Goal: Information Seeking & Learning: Learn about a topic

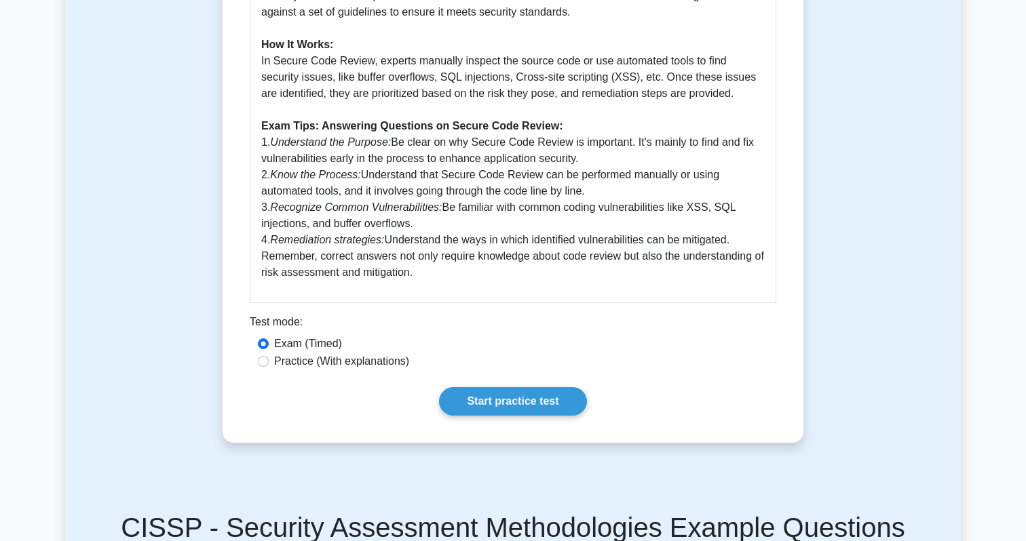
scroll to position [649, 0]
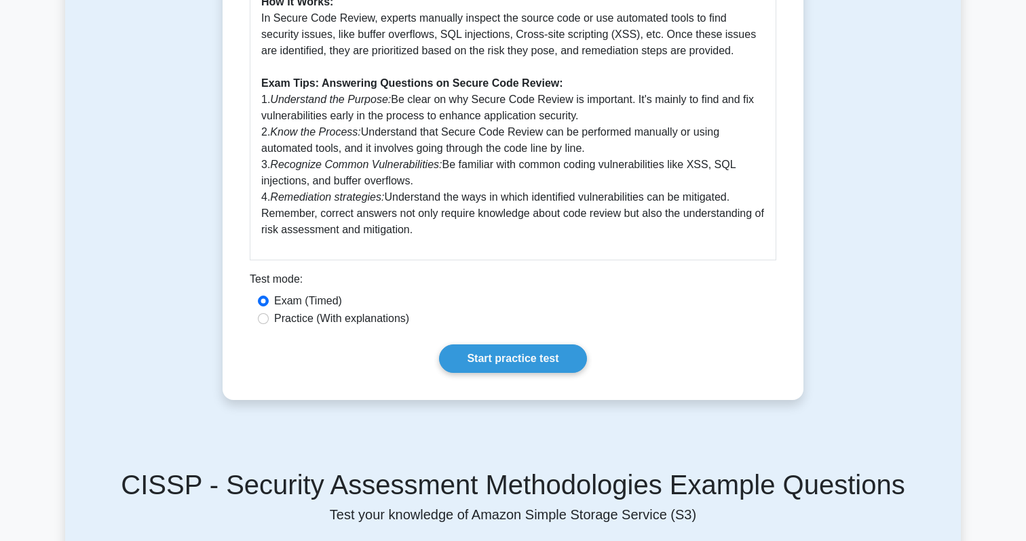
click at [339, 320] on label "Practice (With explanations)" at bounding box center [341, 319] width 135 height 16
click at [269, 320] on input "Practice (With explanations)" at bounding box center [263, 318] width 11 height 11
radio input "true"
click at [508, 354] on link "Start practice test" at bounding box center [512, 359] width 147 height 28
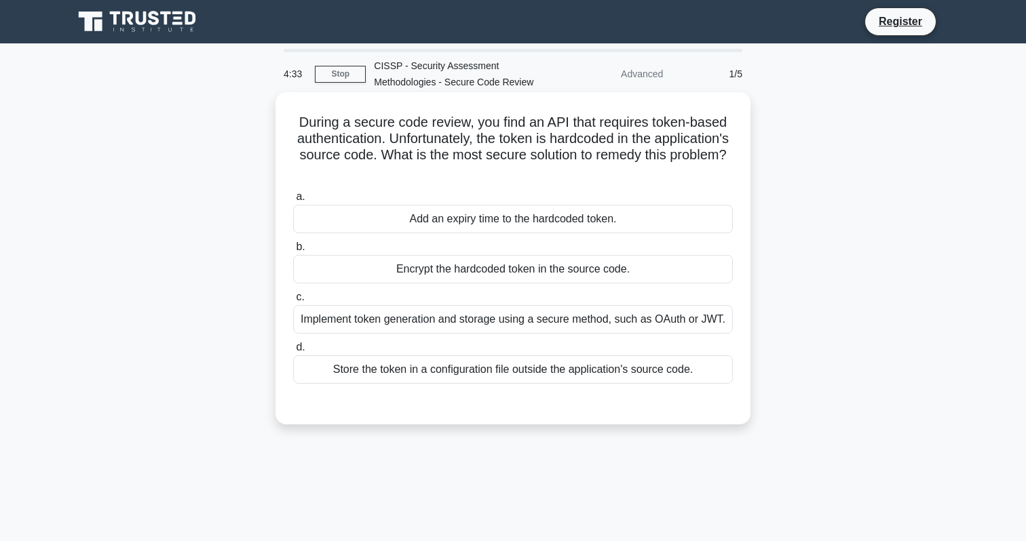
click at [539, 328] on div "Implement token generation and storage using a secure method, such as OAuth or …" at bounding box center [513, 319] width 440 height 28
click at [293, 302] on input "c. Implement token generation and storage using a secure method, such as OAuth …" at bounding box center [293, 297] width 0 height 9
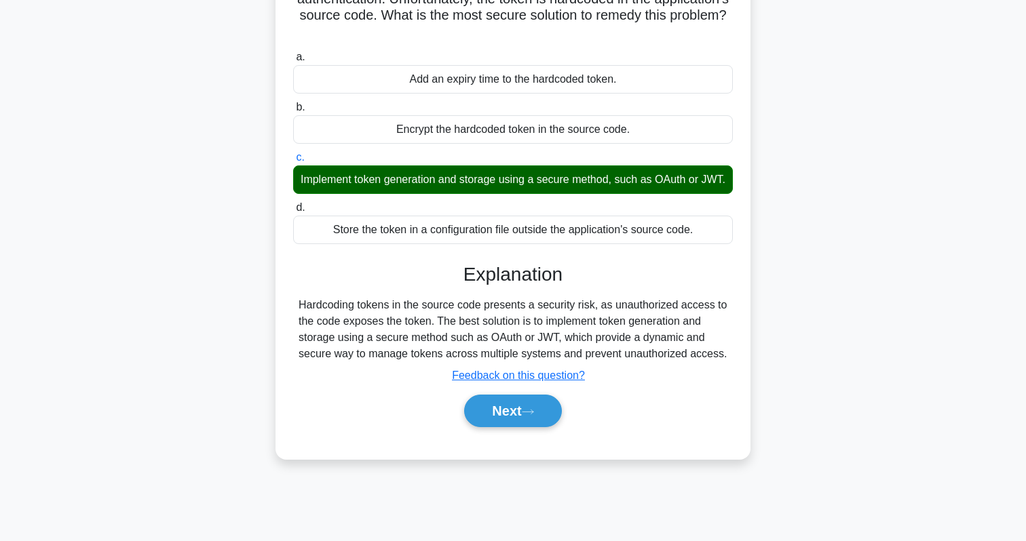
scroll to position [176, 0]
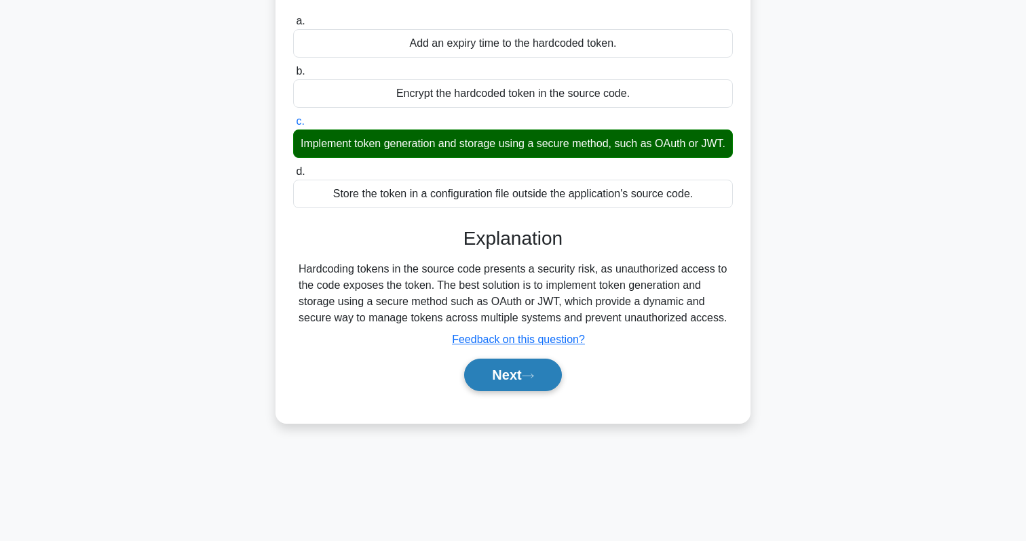
click at [503, 372] on button "Next" at bounding box center [512, 375] width 97 height 33
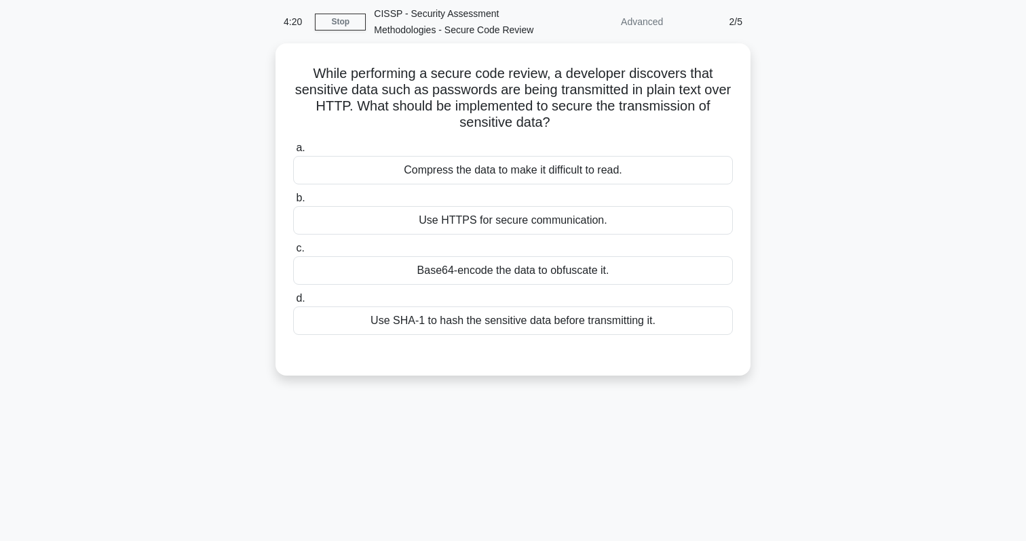
scroll to position [0, 0]
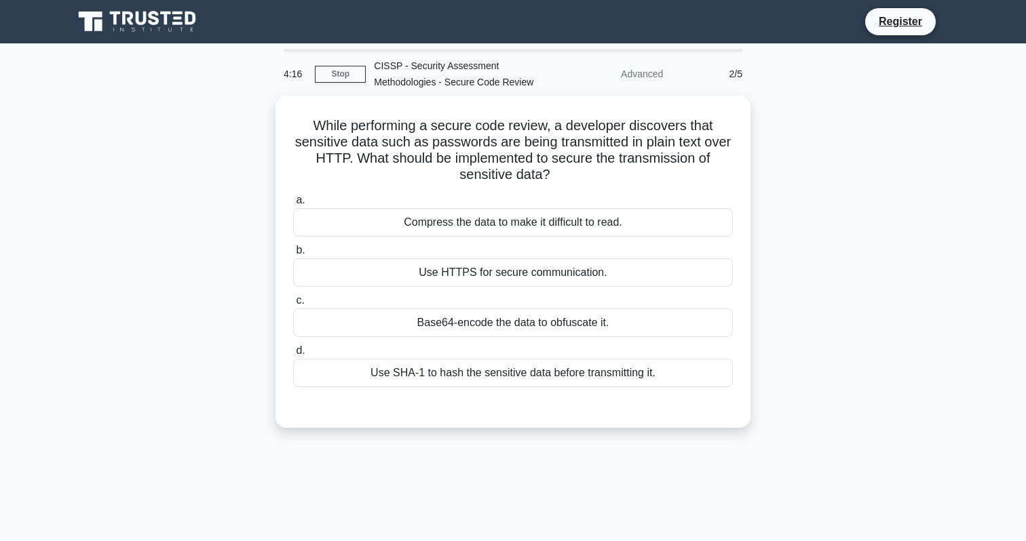
click at [399, 66] on div "CISSP - Security Assessment Methodologies - Secure Code Review" at bounding box center [459, 73] width 187 height 43
click at [237, 120] on div "While performing a secure code review, a developer discovers that sensitive dat…" at bounding box center [513, 270] width 896 height 349
